Goal: Transaction & Acquisition: Purchase product/service

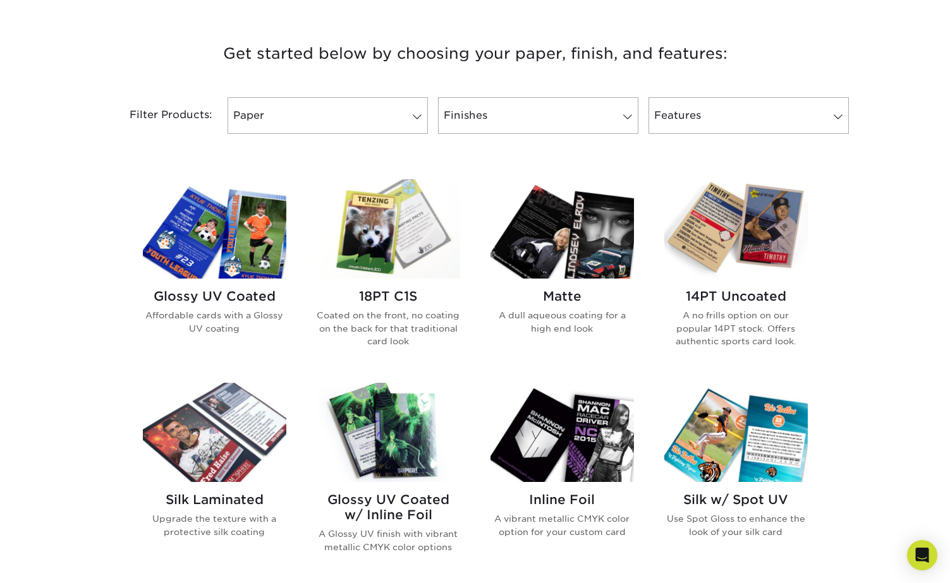
scroll to position [457, 0]
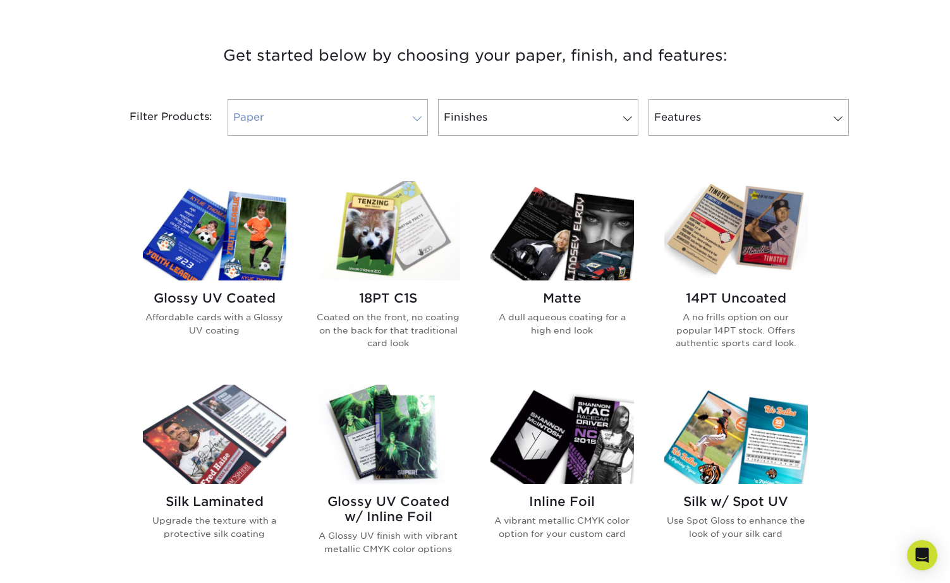
click at [393, 124] on link "Paper" at bounding box center [327, 117] width 200 height 37
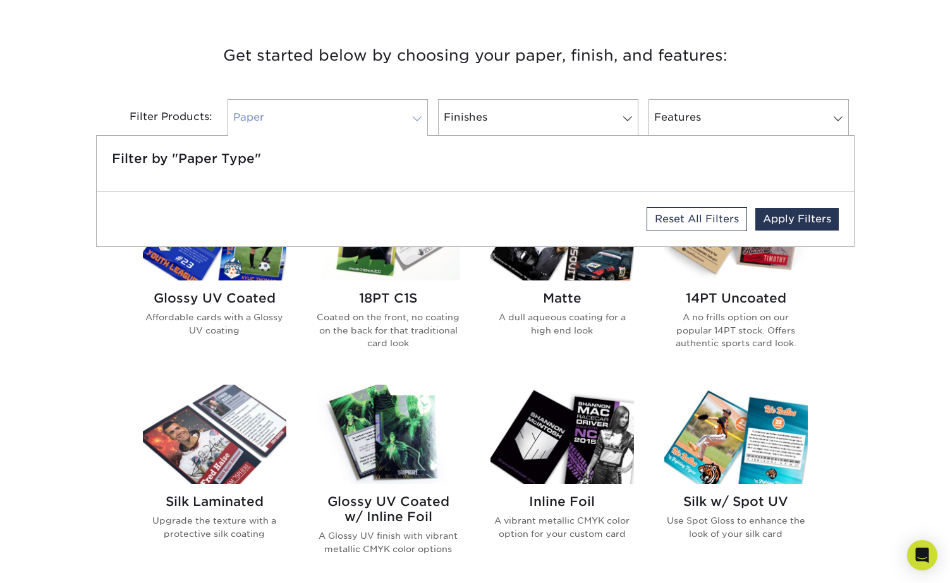
click at [417, 112] on link "Paper" at bounding box center [327, 117] width 200 height 37
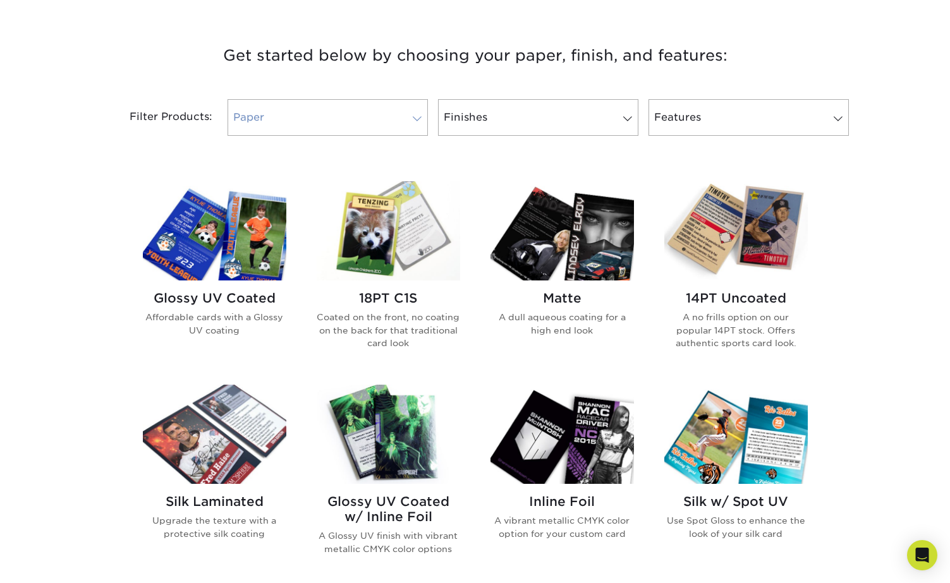
click at [417, 112] on link "Paper" at bounding box center [327, 117] width 200 height 37
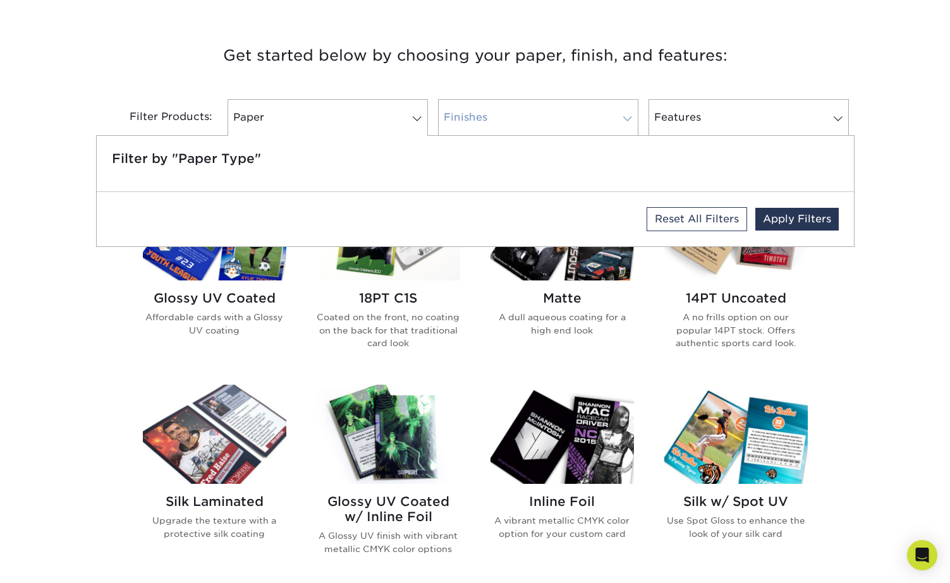
click at [524, 112] on link "Finishes" at bounding box center [538, 117] width 200 height 37
click at [367, 124] on link "Paper" at bounding box center [327, 117] width 200 height 37
click at [802, 216] on link "Apply Filters" at bounding box center [796, 219] width 83 height 23
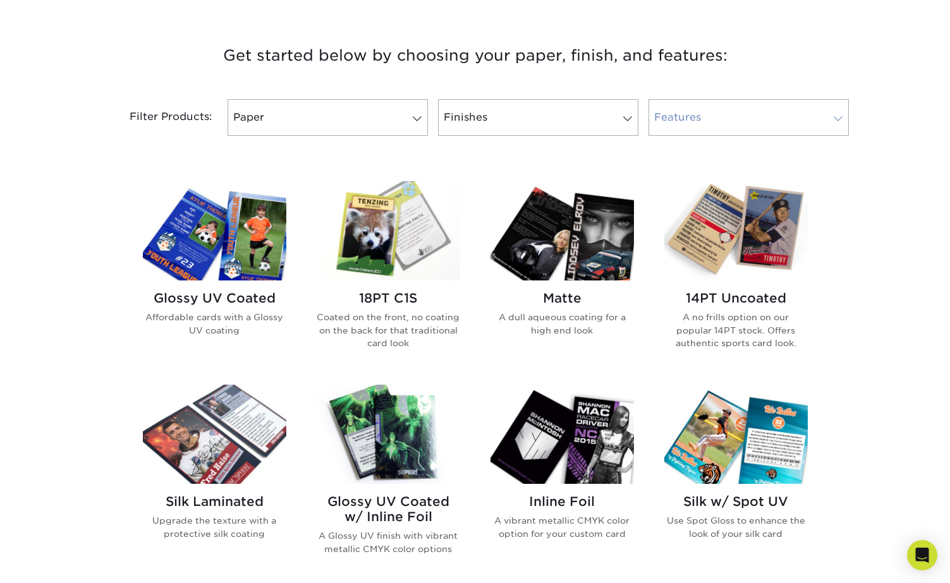
click at [744, 106] on link "Features" at bounding box center [748, 117] width 200 height 37
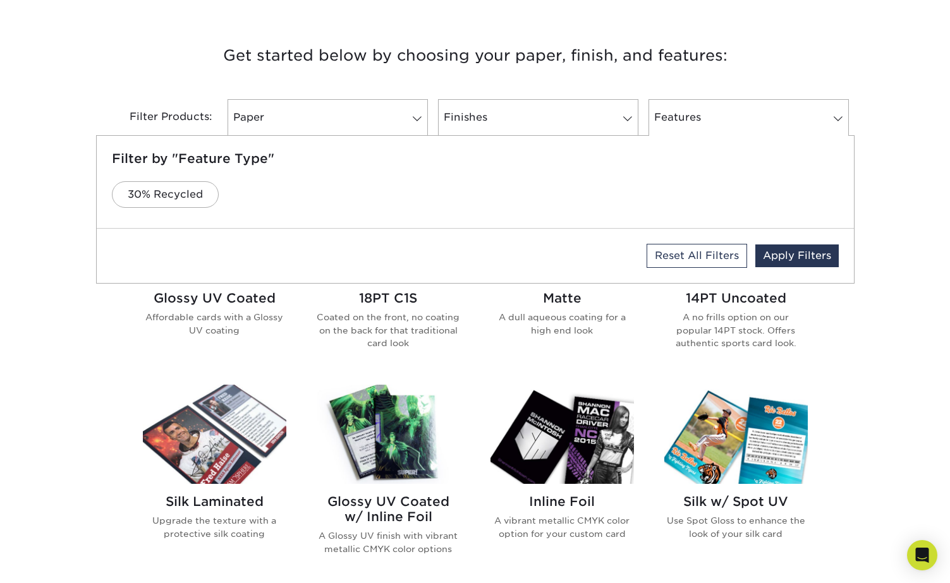
click at [764, 62] on h3 "Get started below by choosing your paper, finish, and features:" at bounding box center [475, 55] width 739 height 57
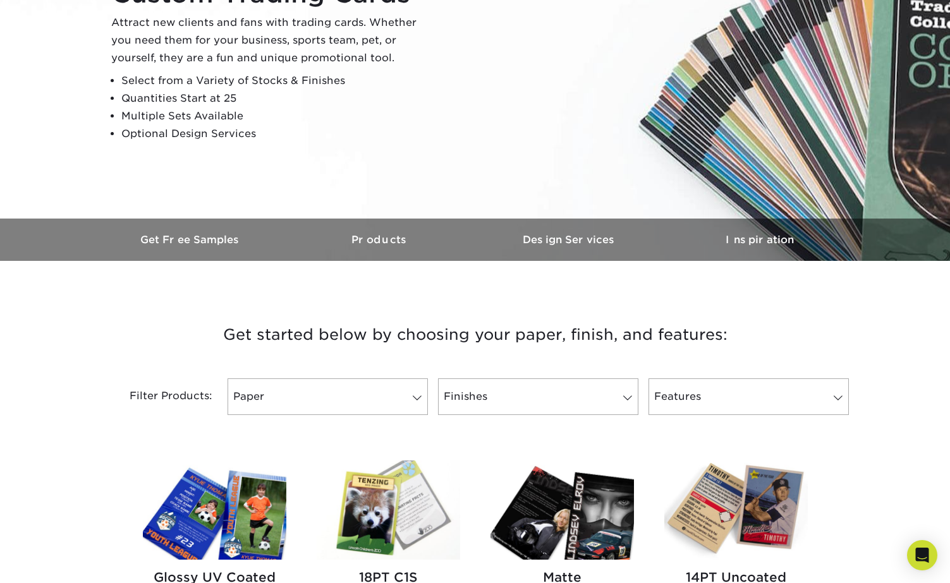
scroll to position [0, 0]
